Goal: Task Accomplishment & Management: Complete application form

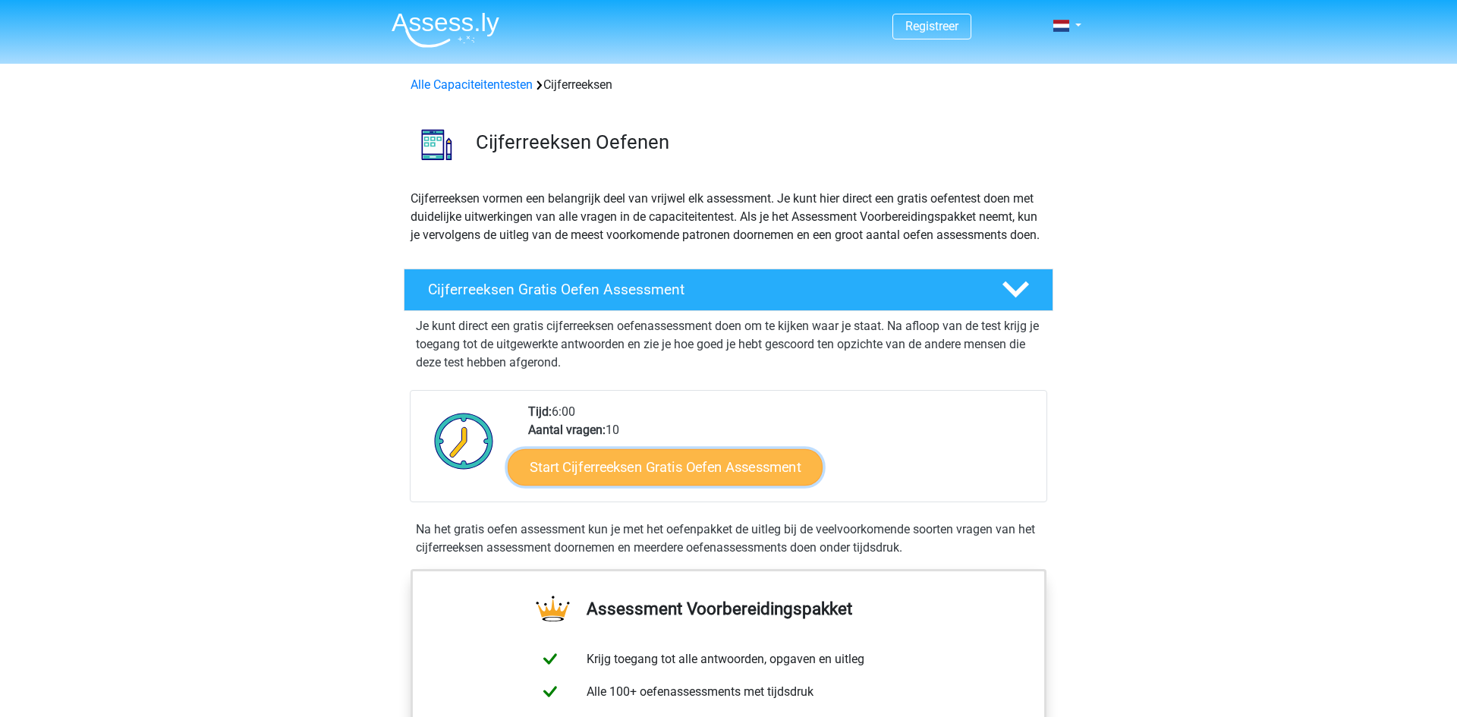
click at [690, 485] on link "Start Cijferreeksen Gratis Oefen Assessment" at bounding box center [665, 467] width 315 height 36
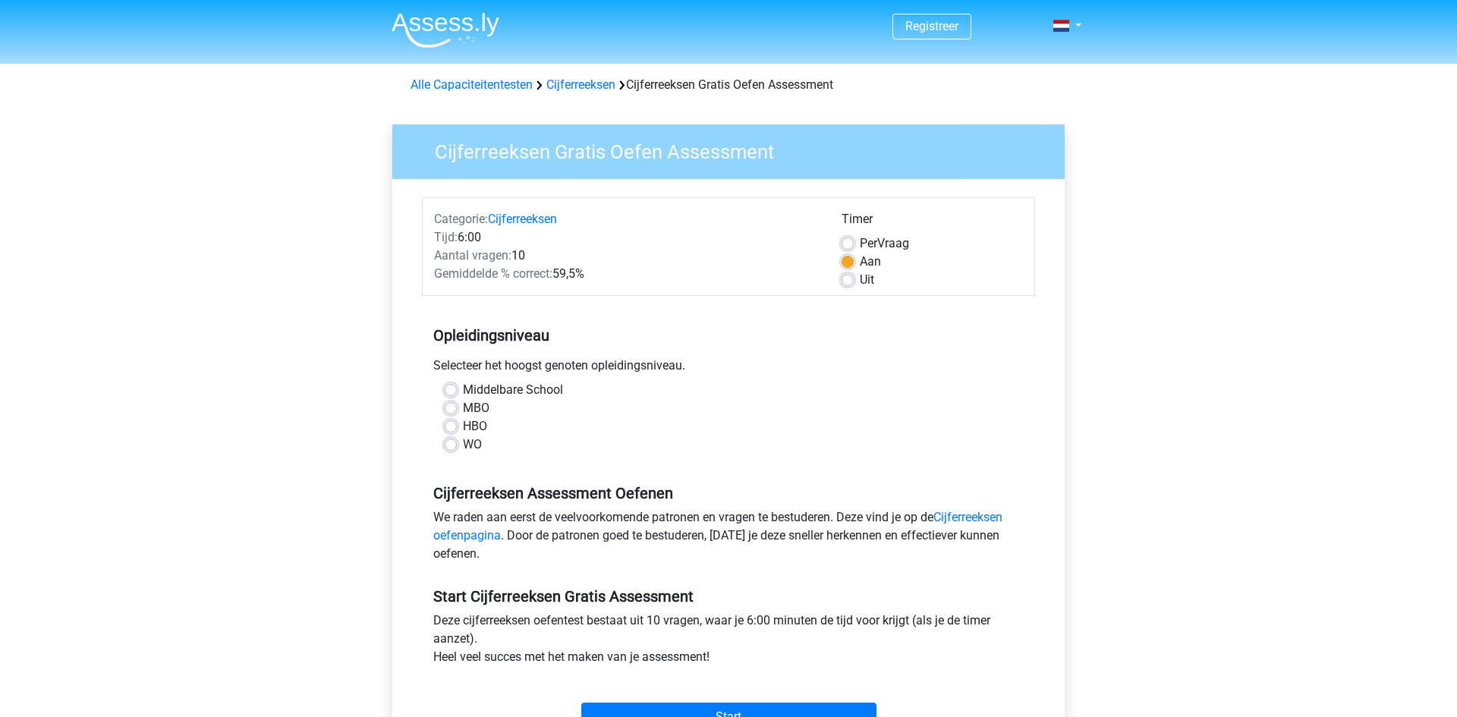
click at [463, 409] on label "MBO" at bounding box center [476, 408] width 27 height 18
click at [456, 409] on input "MBO" at bounding box center [451, 406] width 12 height 15
radio input "true"
click at [445, 417] on input "HBO" at bounding box center [451, 424] width 12 height 15
radio input "true"
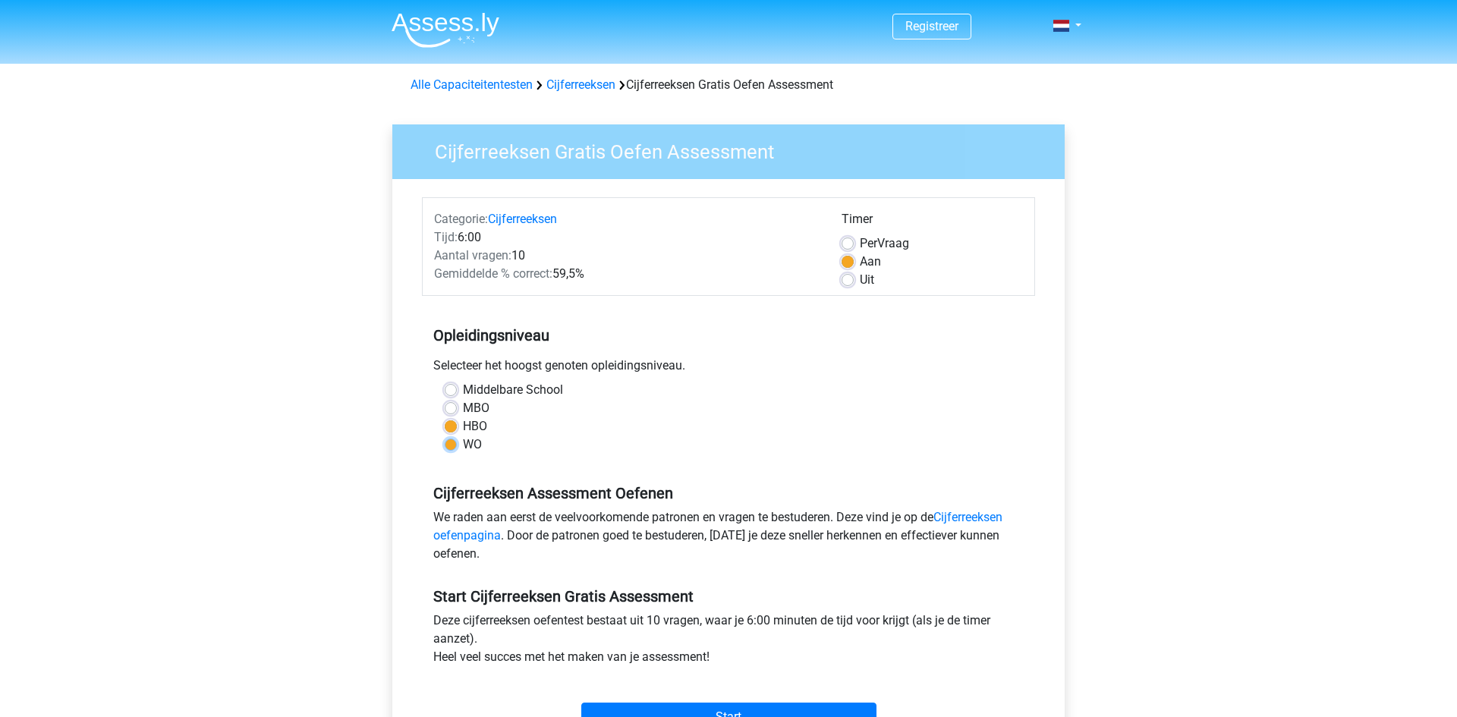
click at [445, 436] on input "WO" at bounding box center [451, 443] width 12 height 15
radio input "true"
click at [445, 381] on input "Middelbare School" at bounding box center [451, 388] width 12 height 15
radio input "true"
click at [445, 399] on input "MBO" at bounding box center [451, 406] width 12 height 15
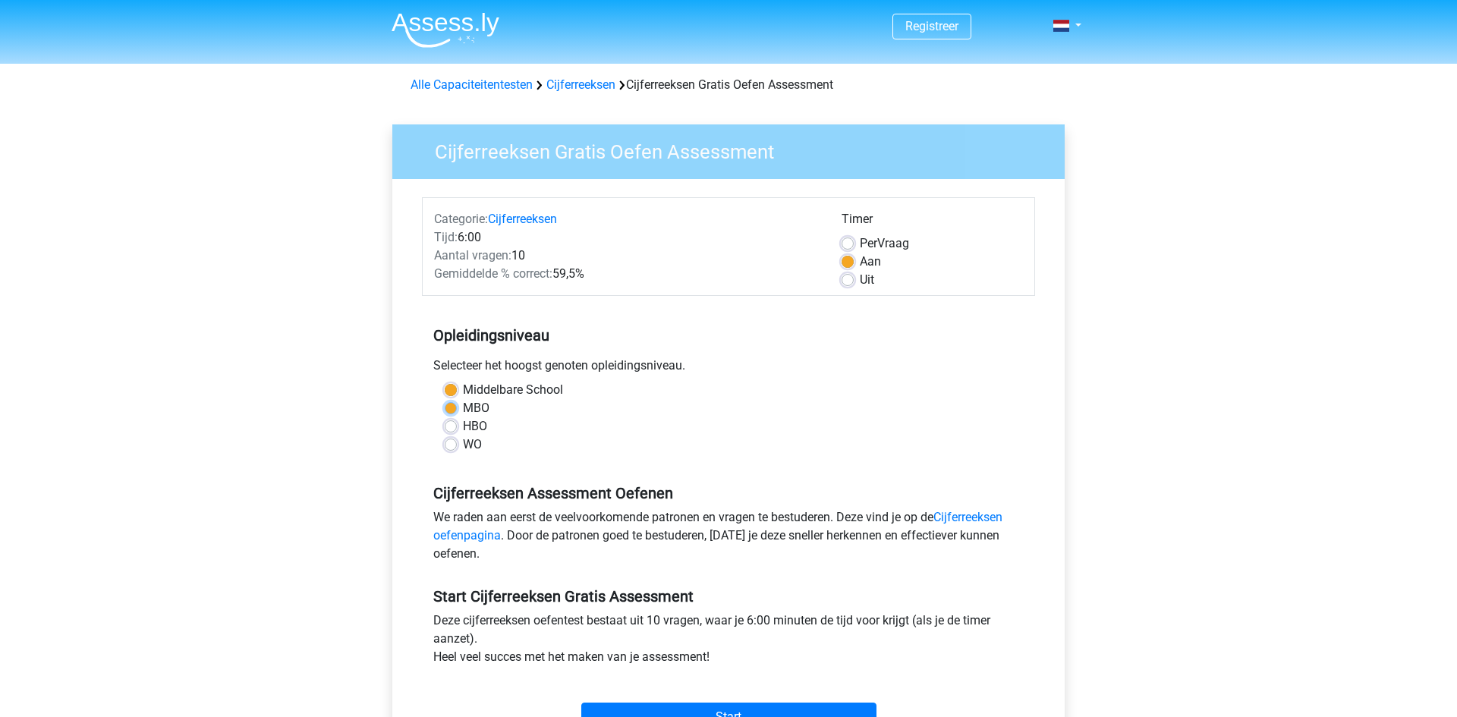
radio input "true"
click at [445, 417] on input "HBO" at bounding box center [451, 424] width 12 height 15
radio input "true"
click at [445, 436] on input "WO" at bounding box center [451, 443] width 12 height 15
radio input "true"
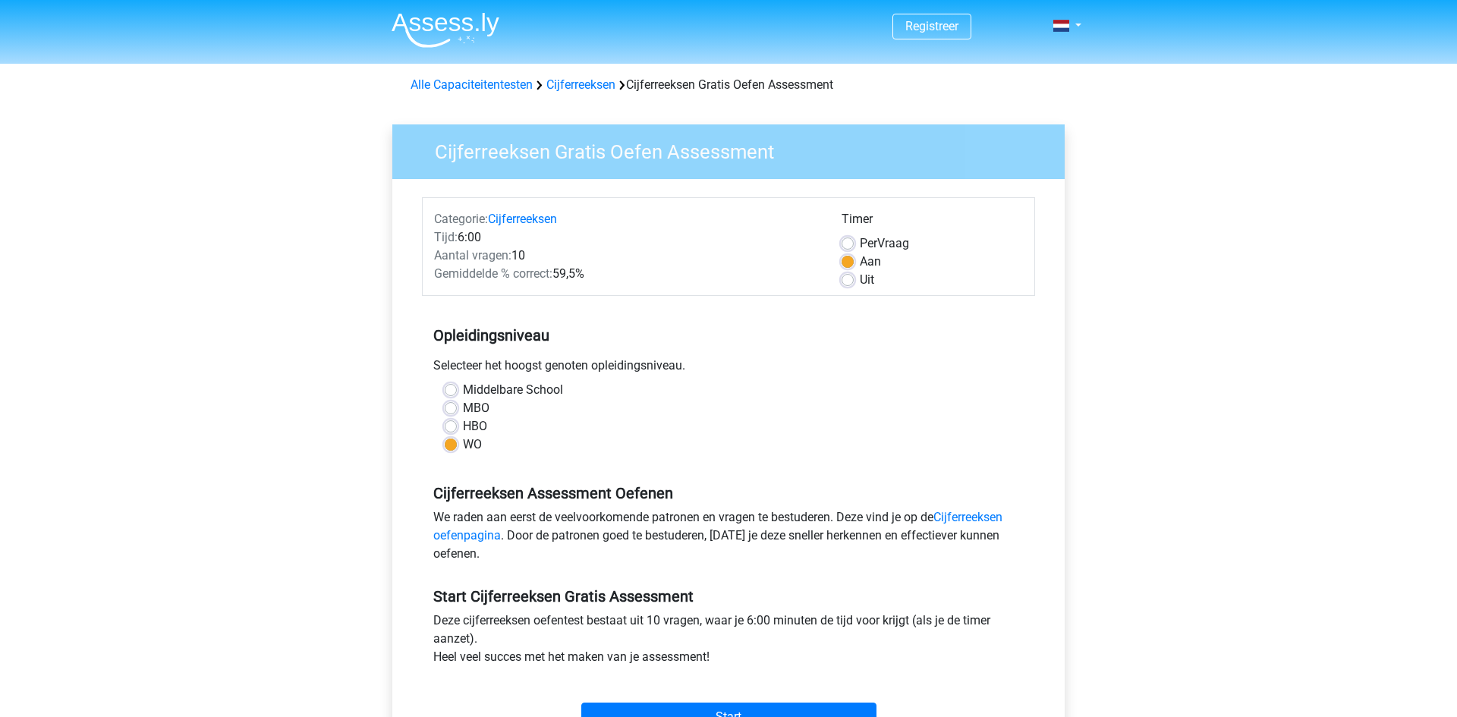
click at [463, 409] on label "MBO" at bounding box center [476, 408] width 27 height 18
click at [452, 409] on input "MBO" at bounding box center [451, 406] width 12 height 15
radio input "true"
click at [931, 597] on h5 "Start Cijferreeksen Gratis Assessment" at bounding box center [728, 596] width 590 height 18
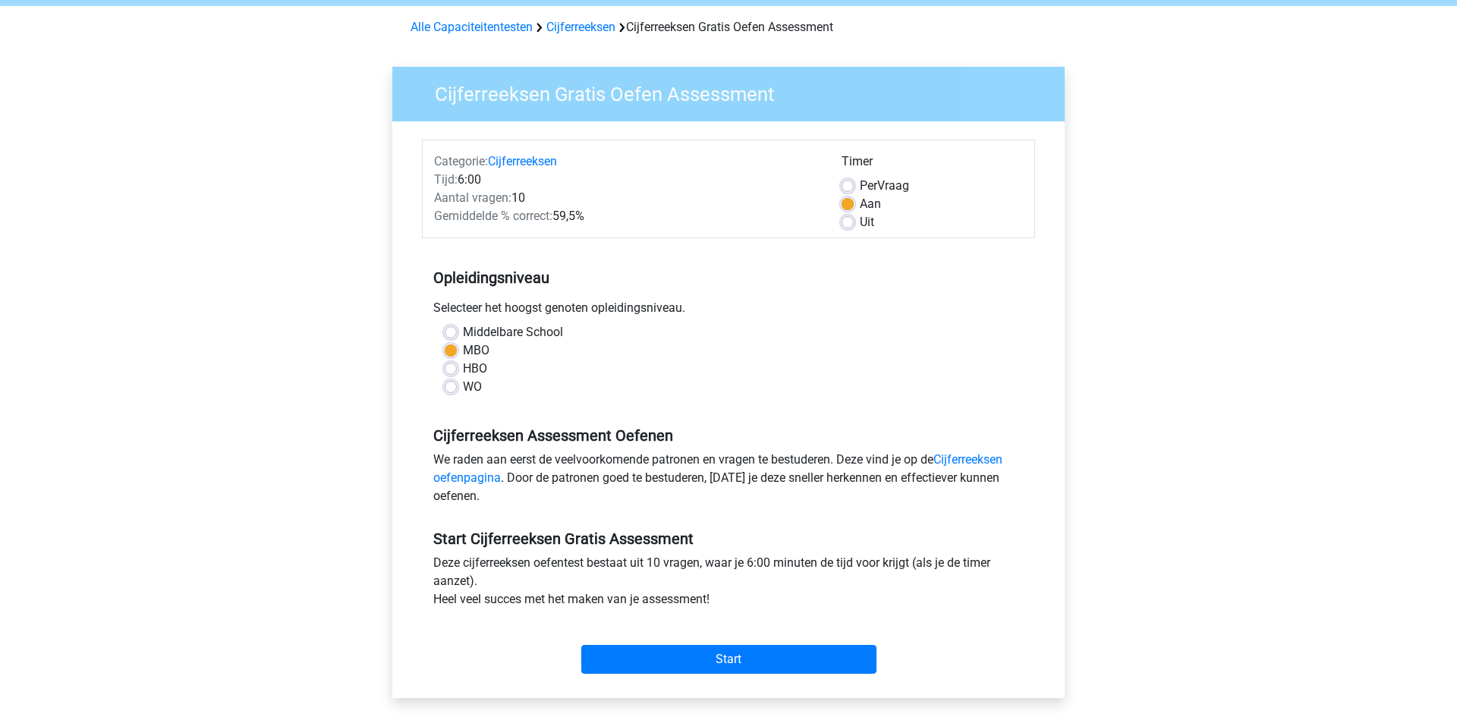
scroll to position [61, 0]
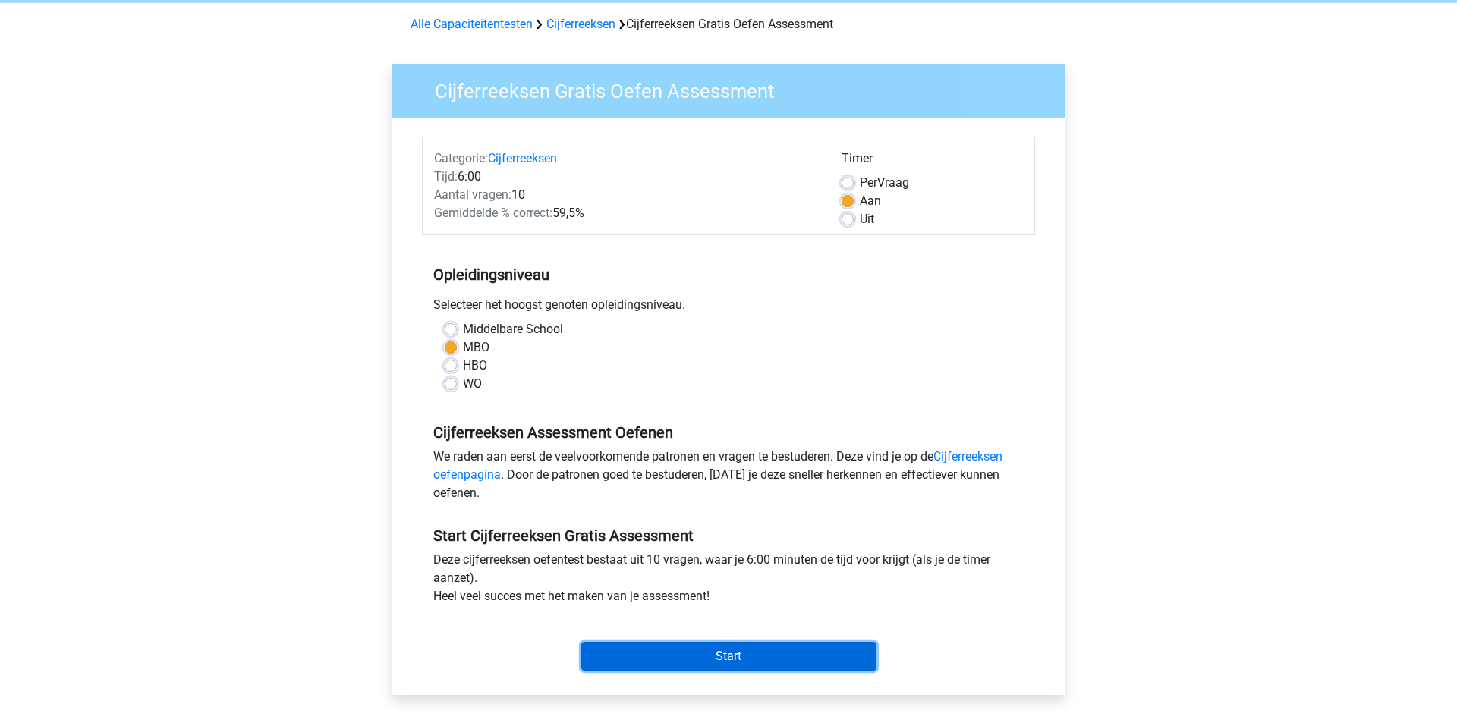
click at [756, 650] on input "Start" at bounding box center [728, 656] width 295 height 29
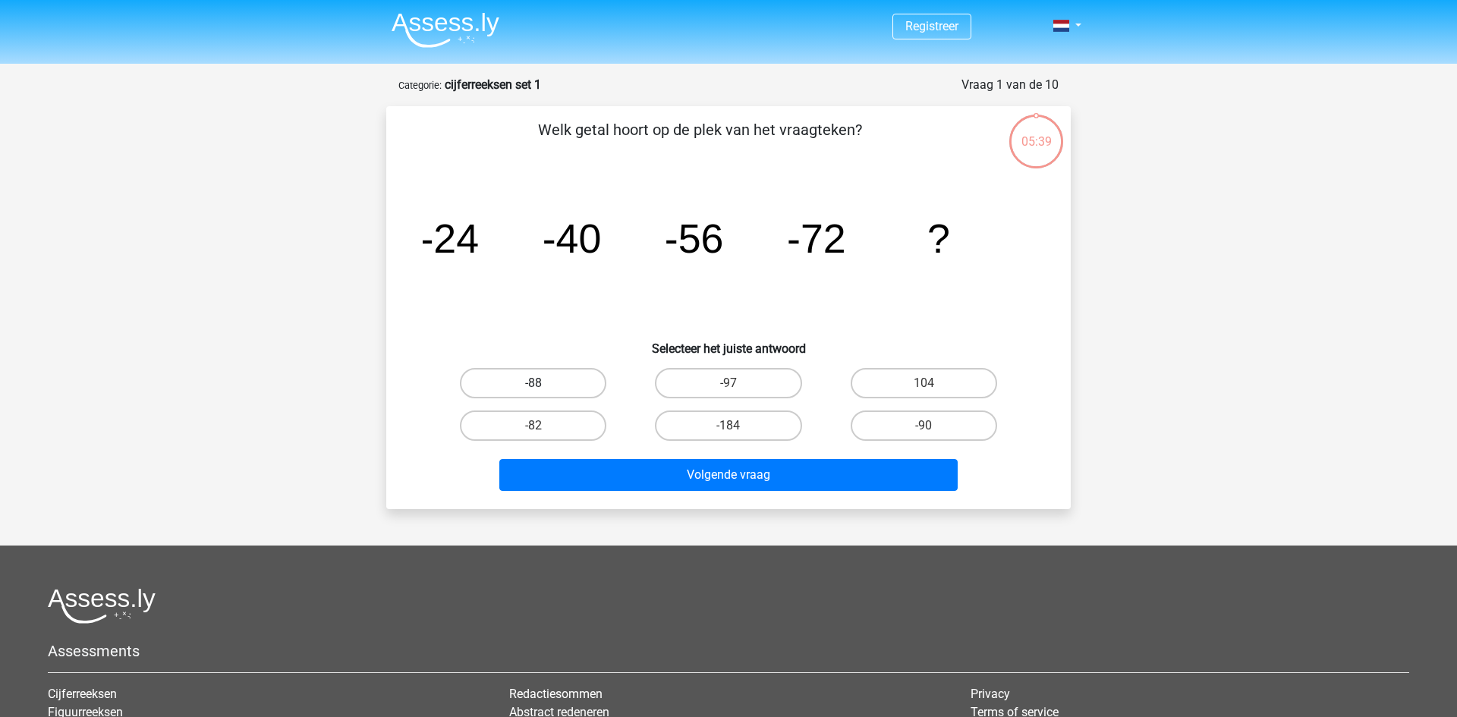
click at [560, 378] on label "-88" at bounding box center [533, 383] width 146 height 30
click at [543, 383] on input "-88" at bounding box center [539, 388] width 10 height 10
radio input "true"
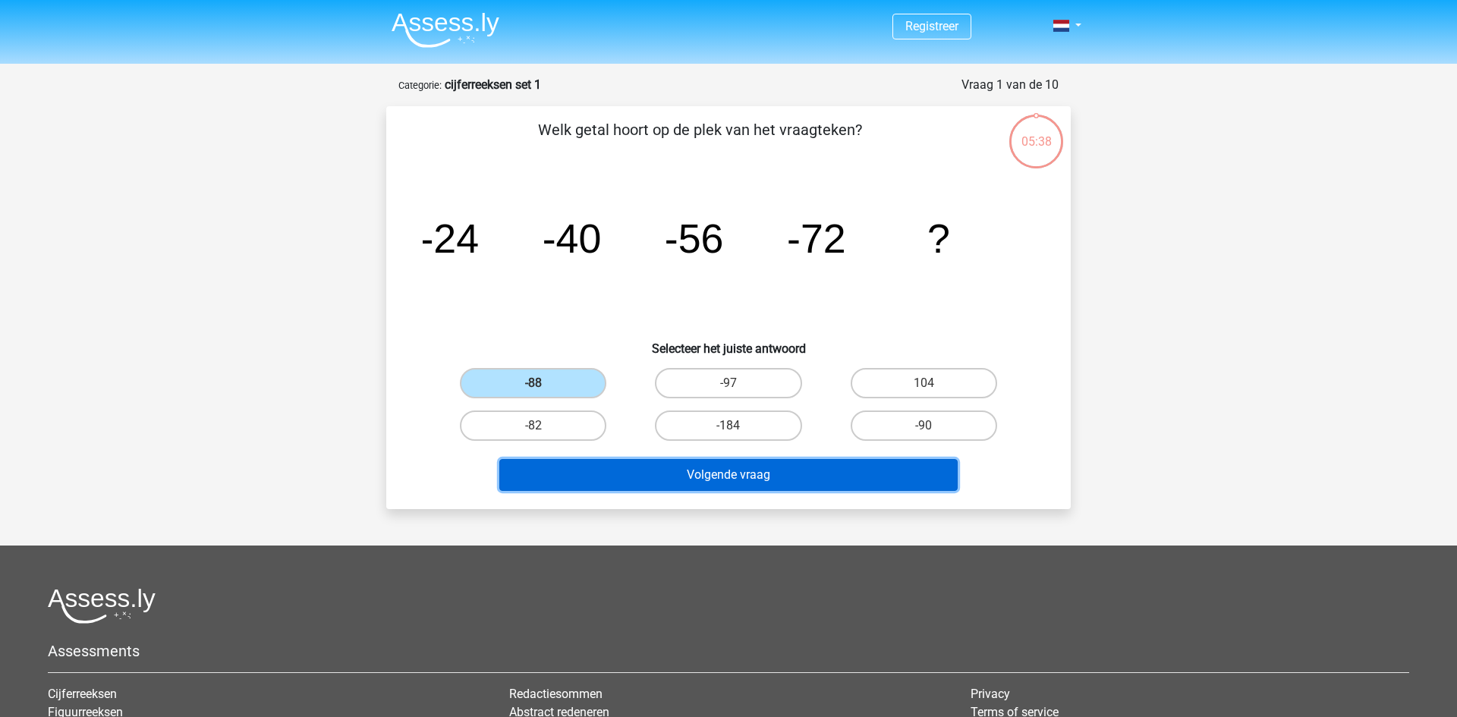
click at [689, 471] on button "Volgende vraag" at bounding box center [728, 475] width 459 height 32
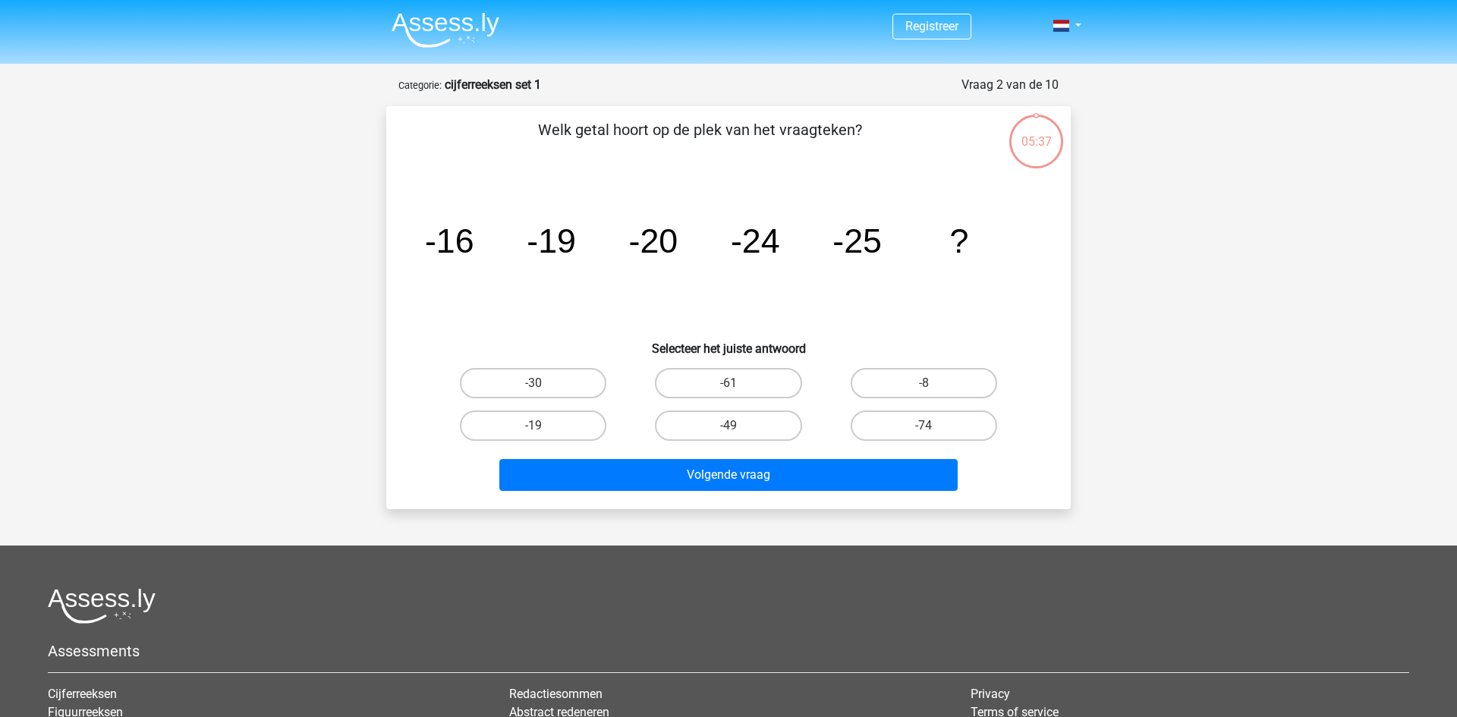
scroll to position [76, 0]
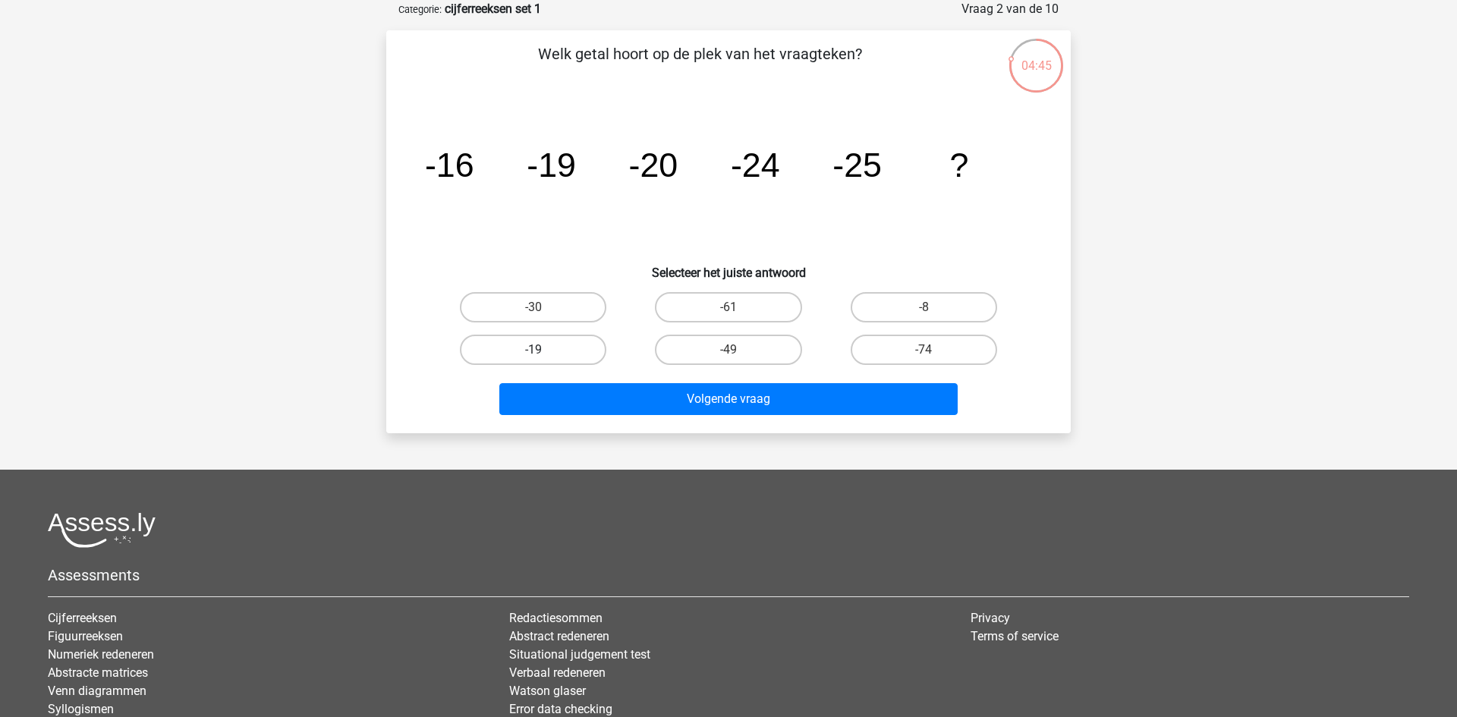
click at [540, 346] on label "-19" at bounding box center [533, 350] width 146 height 30
click at [540, 350] on input "-19" at bounding box center [539, 355] width 10 height 10
radio input "true"
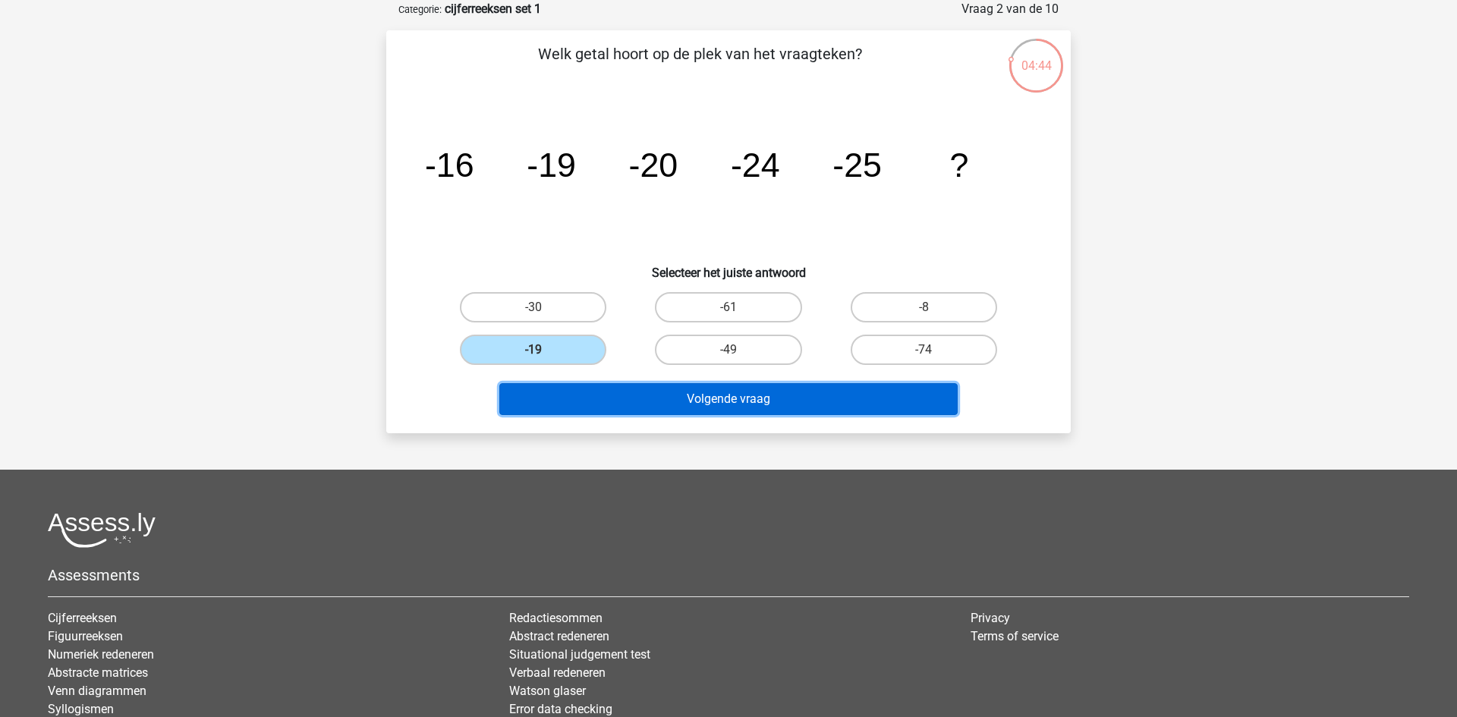
click at [665, 397] on button "Volgende vraag" at bounding box center [728, 399] width 459 height 32
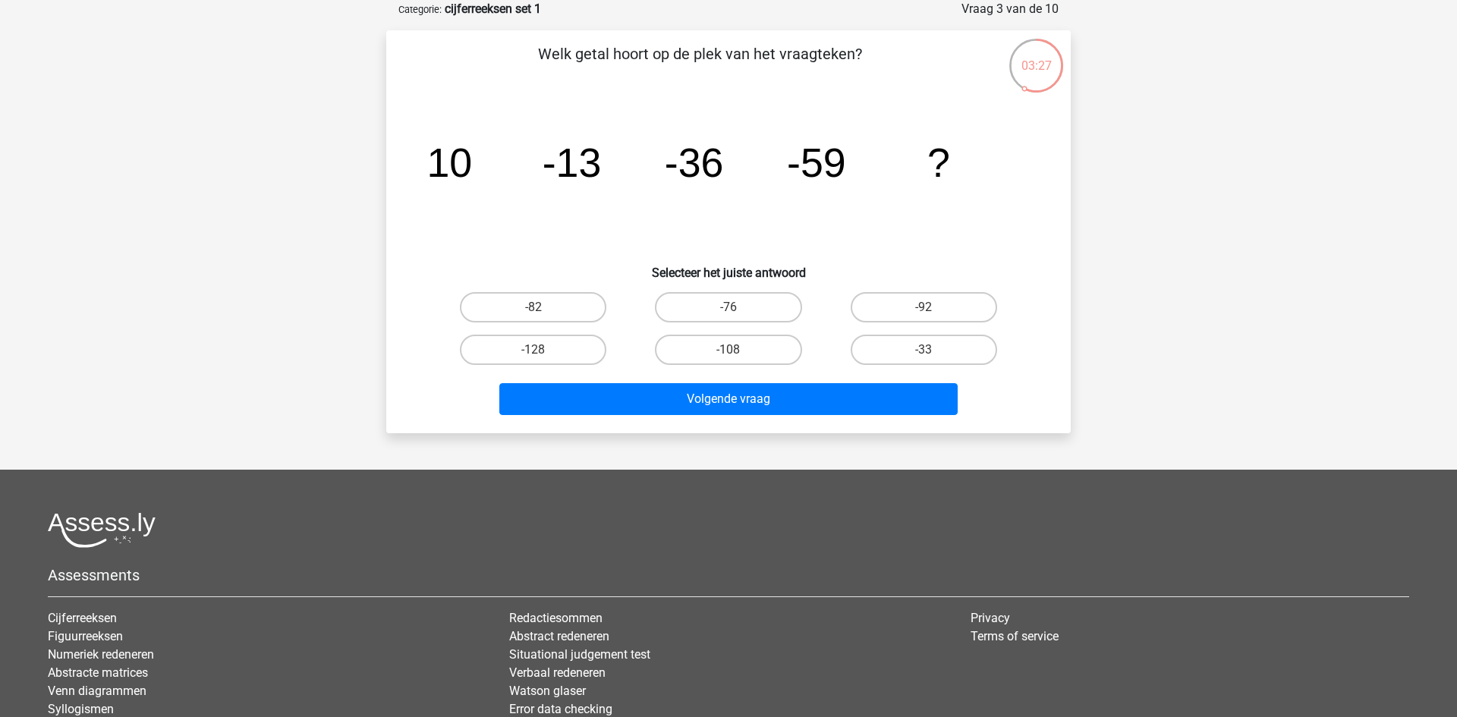
click at [534, 308] on input "-82" at bounding box center [539, 312] width 10 height 10
radio input "true"
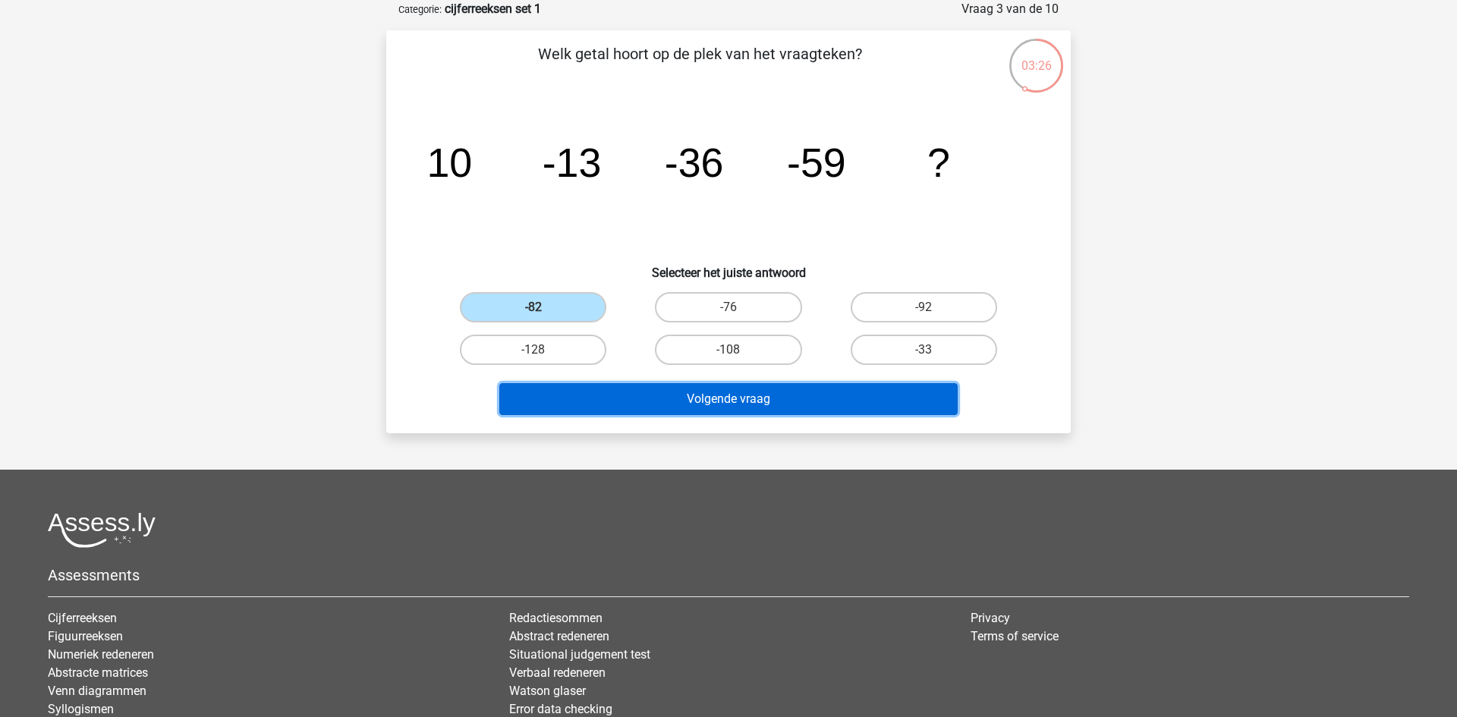
click at [650, 402] on button "Volgende vraag" at bounding box center [728, 399] width 459 height 32
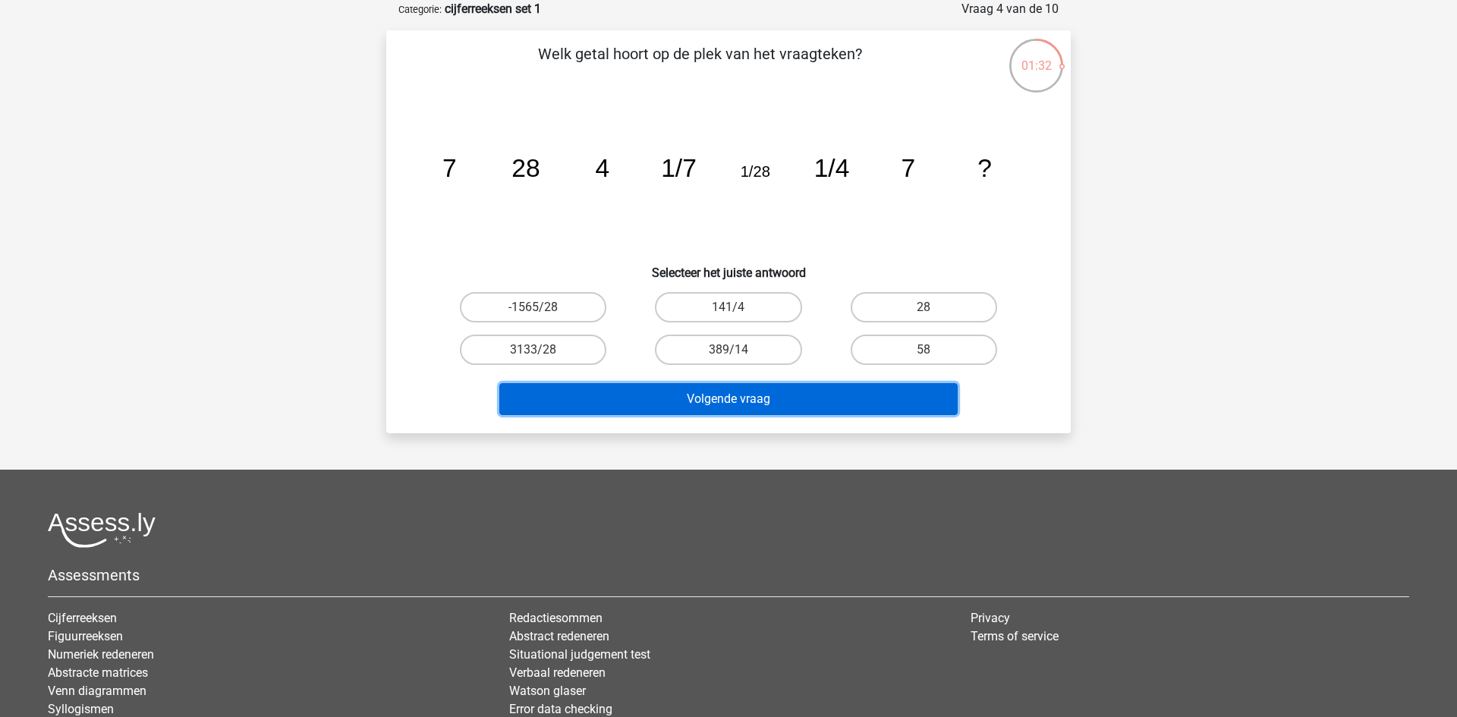
click at [875, 391] on button "Volgende vraag" at bounding box center [728, 399] width 459 height 32
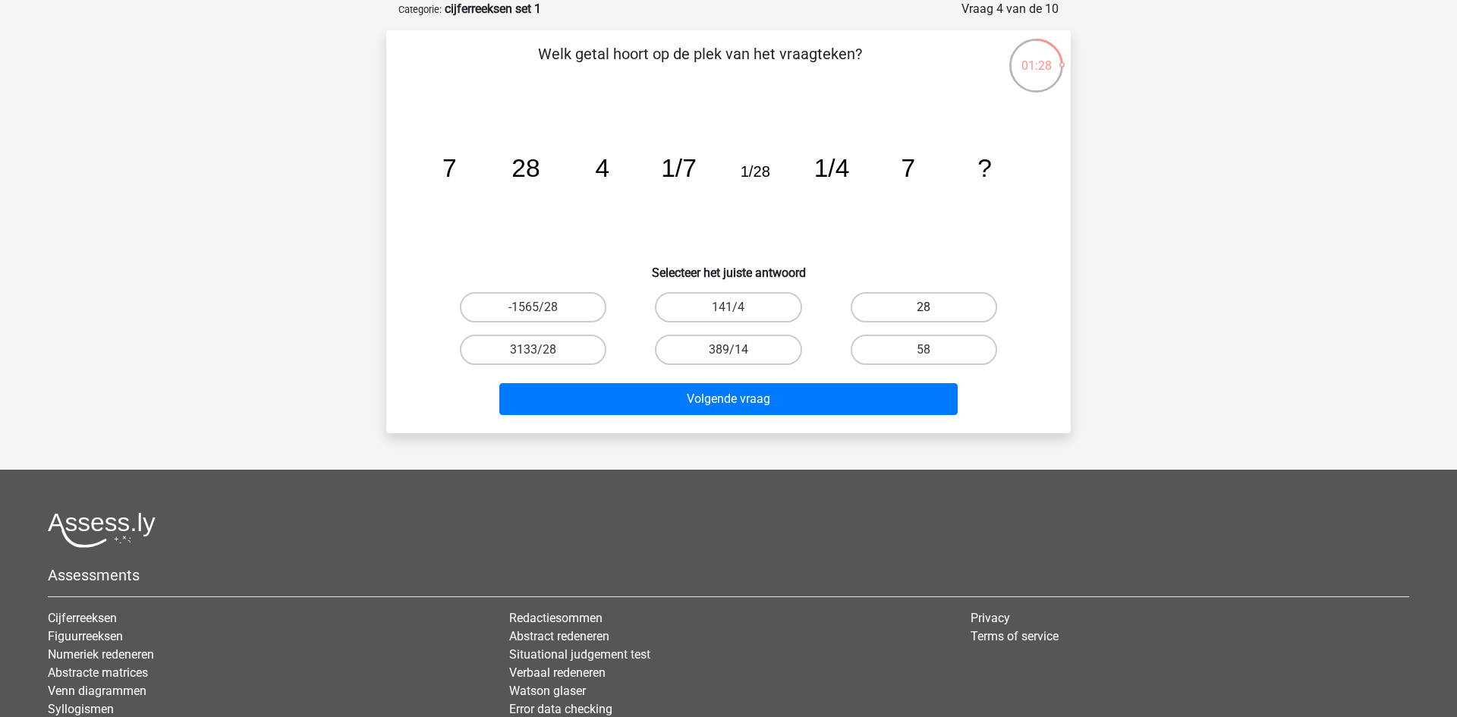
click at [893, 299] on label "28" at bounding box center [924, 307] width 146 height 30
click at [924, 307] on input "28" at bounding box center [929, 312] width 10 height 10
radio input "true"
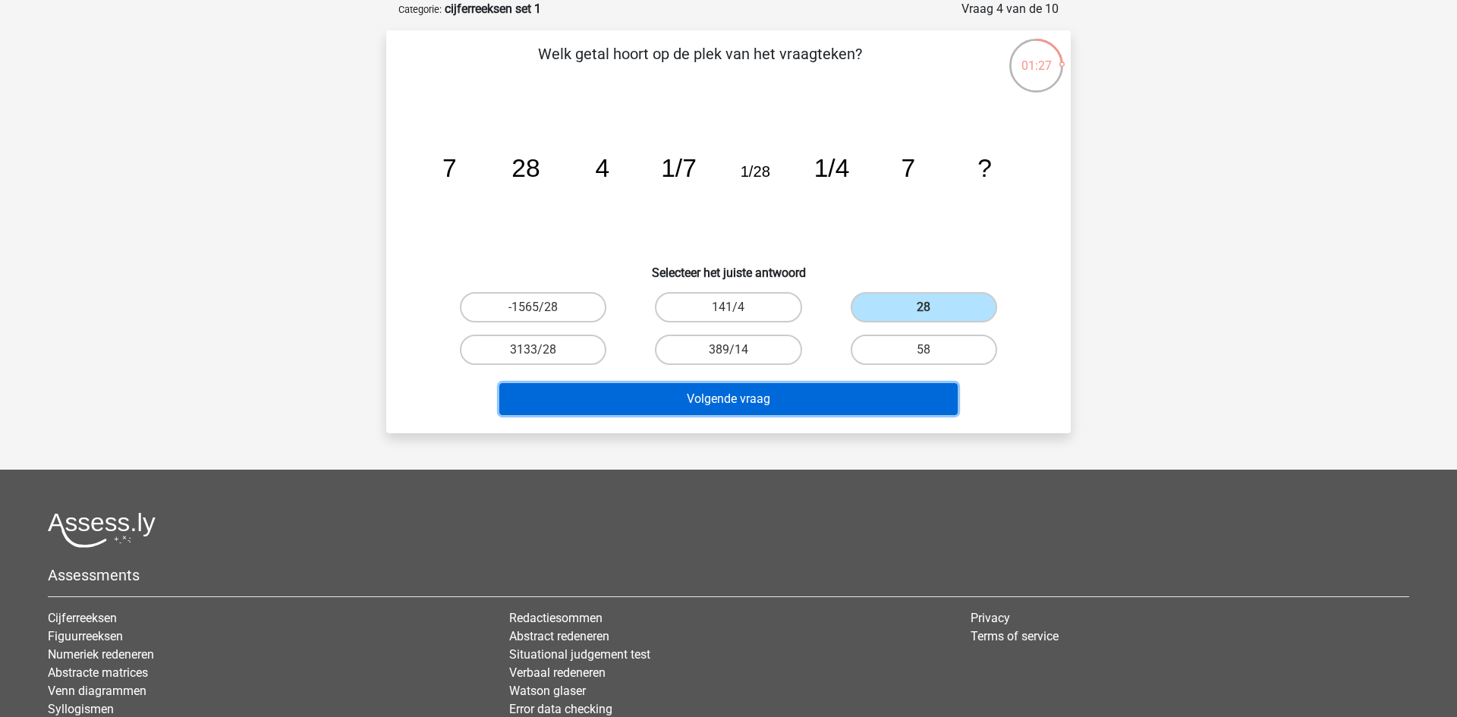
click at [851, 399] on button "Volgende vraag" at bounding box center [728, 399] width 459 height 32
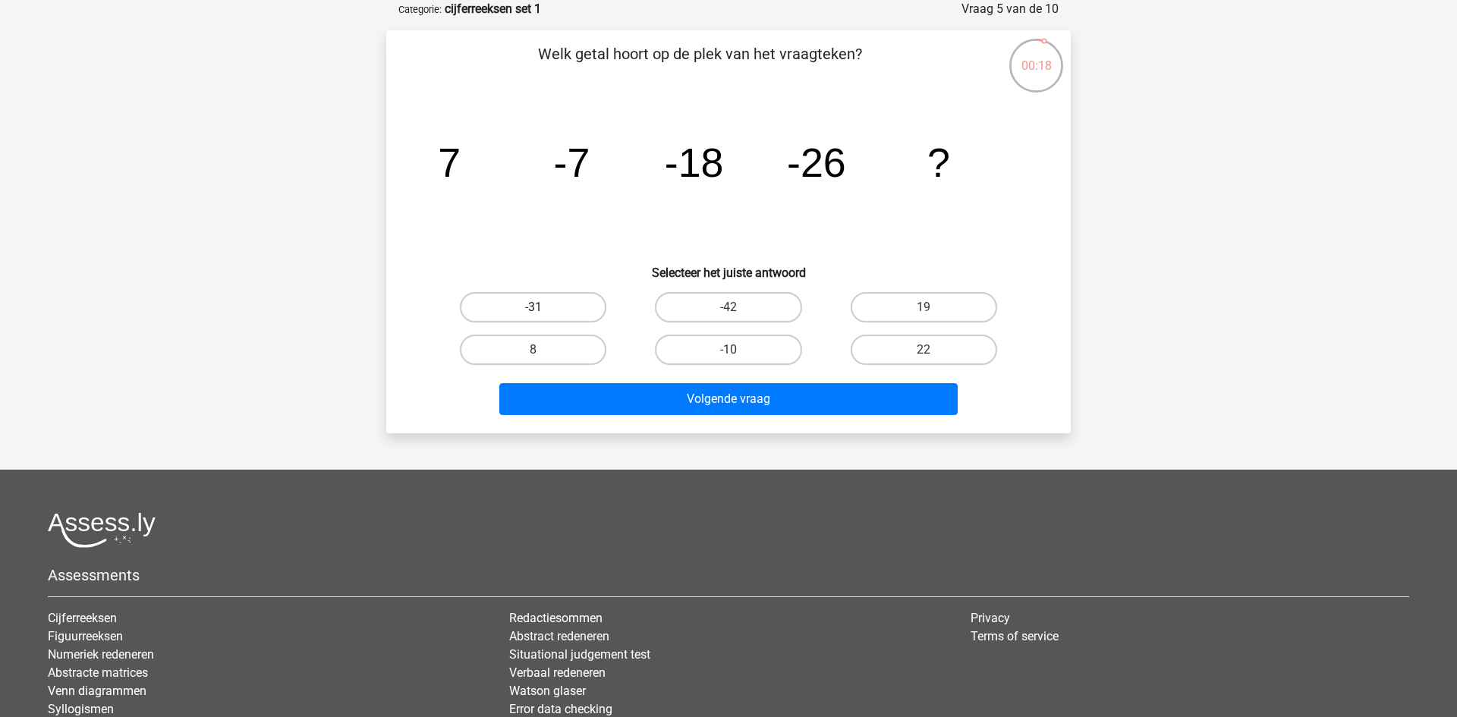
click at [578, 306] on label "-31" at bounding box center [533, 307] width 146 height 30
click at [543, 307] on input "-31" at bounding box center [539, 312] width 10 height 10
radio input "true"
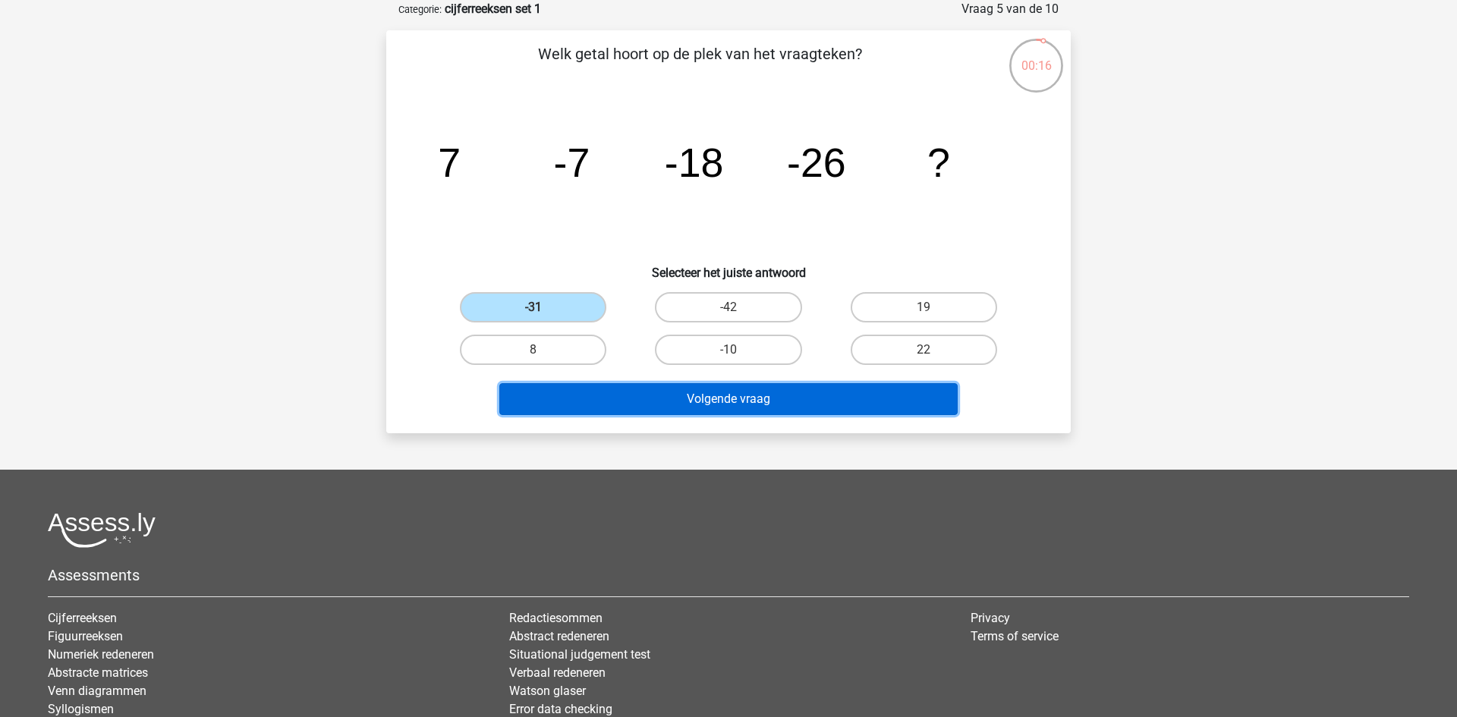
click at [717, 402] on button "Volgende vraag" at bounding box center [728, 399] width 459 height 32
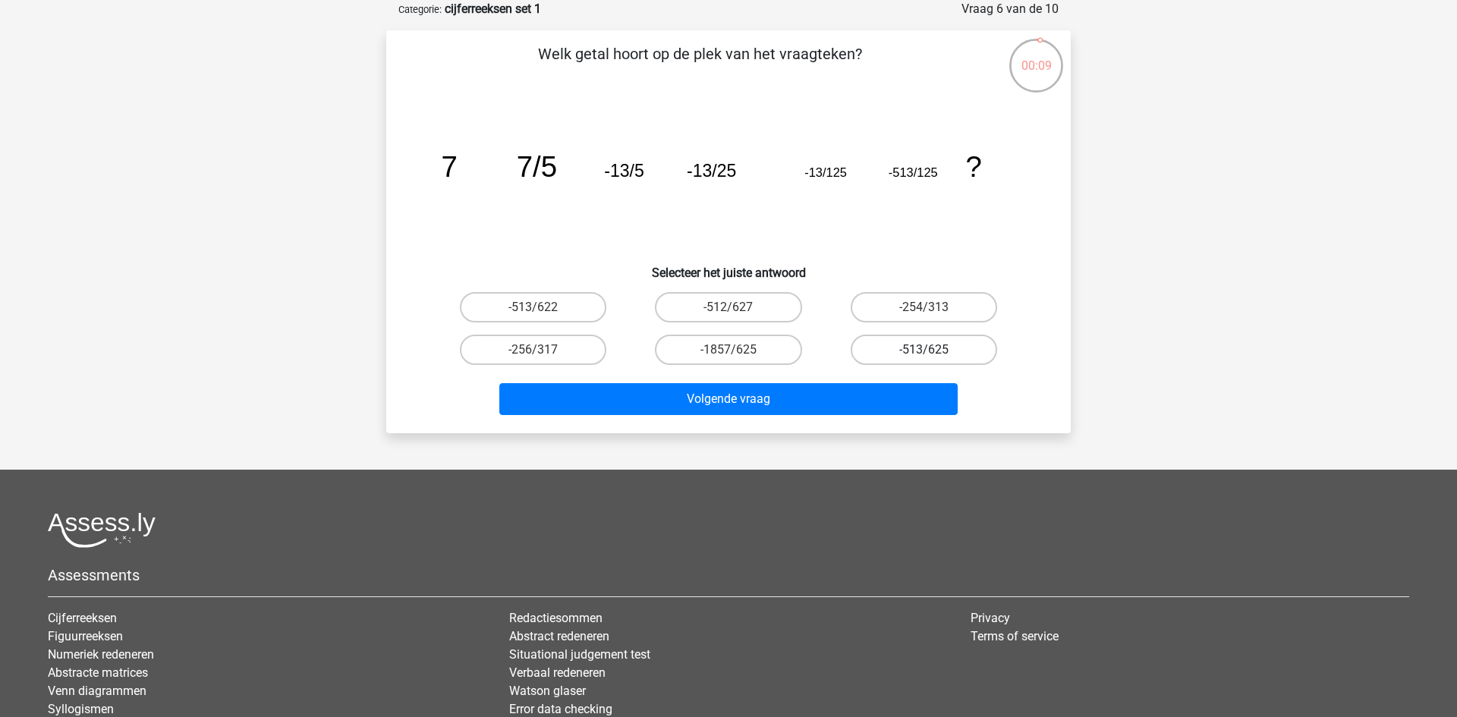
click at [896, 354] on label "-513/625" at bounding box center [924, 350] width 146 height 30
click at [924, 354] on input "-513/625" at bounding box center [929, 355] width 10 height 10
radio input "true"
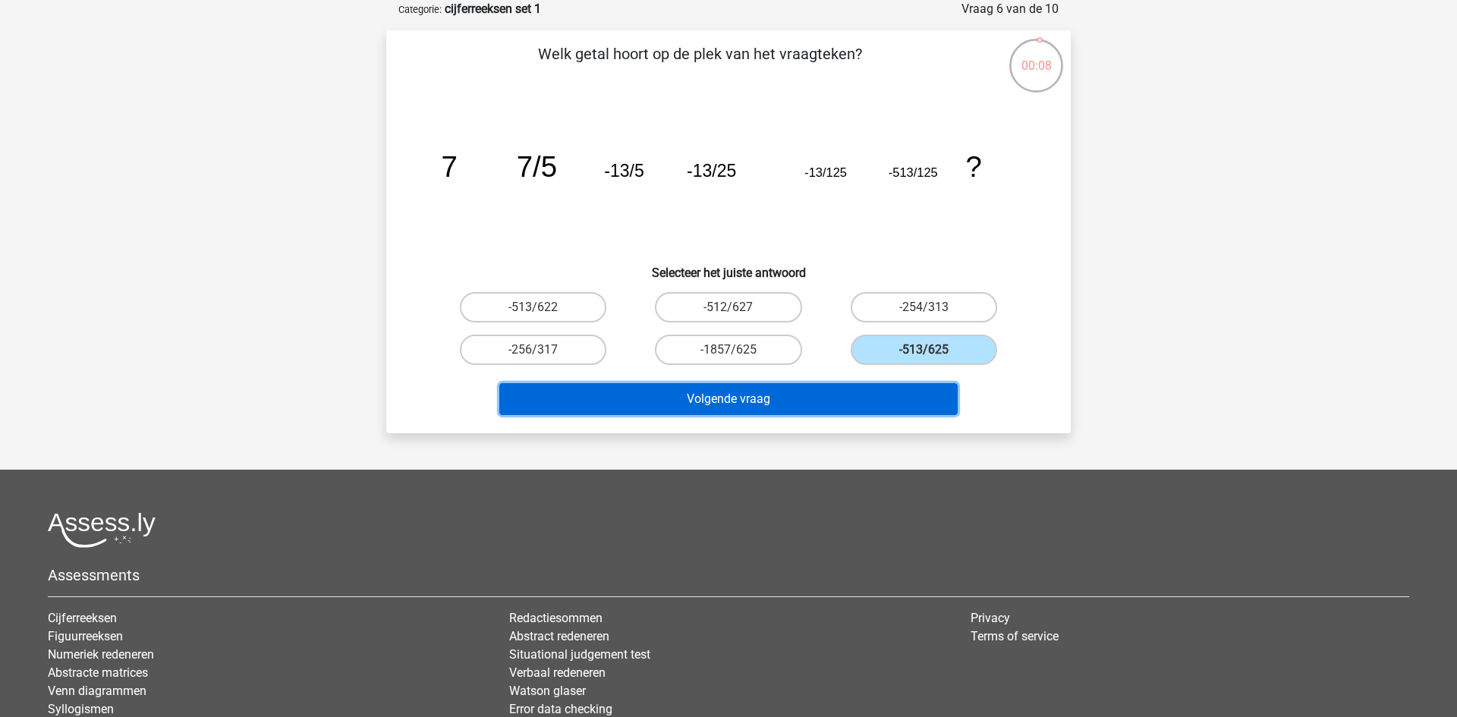
click at [775, 401] on button "Volgende vraag" at bounding box center [728, 399] width 459 height 32
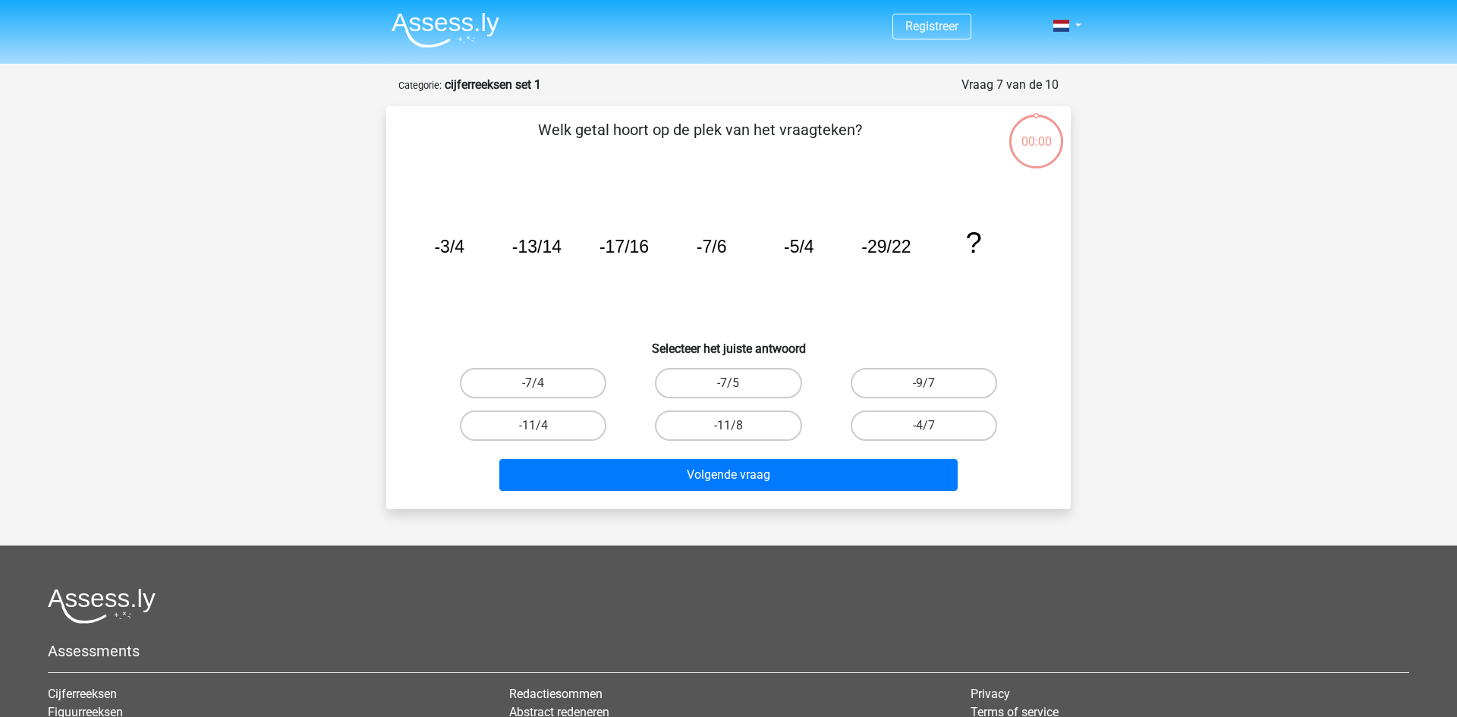
scroll to position [76, 0]
